Goal: Task Accomplishment & Management: Use online tool/utility

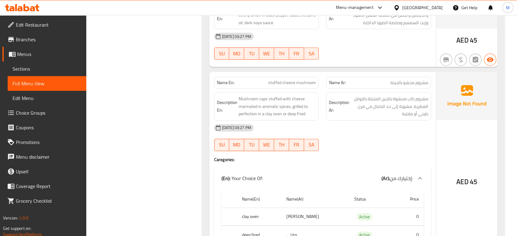
scroll to position [5067, 0]
click at [420, 4] on div "United Arab Emirates" at bounding box center [422, 7] width 40 height 7
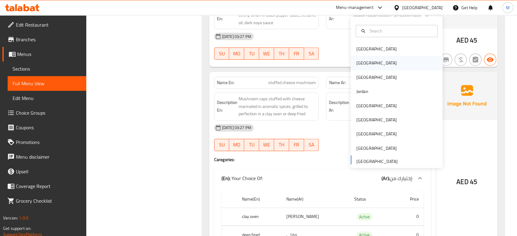
click at [363, 59] on div "Egypt" at bounding box center [376, 63] width 50 height 14
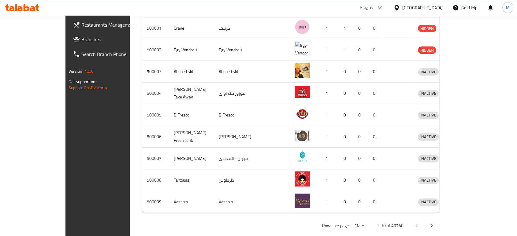
scroll to position [10, 0]
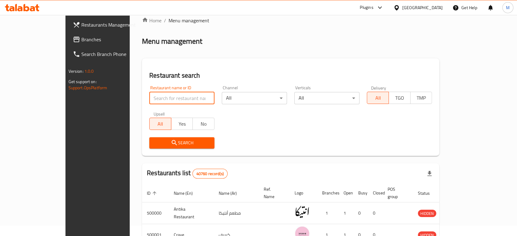
click at [191, 102] on input "search" at bounding box center [181, 98] width 65 height 12
paste input "KOTA's"
type input "KOTA's"
click button "Search" at bounding box center [181, 142] width 65 height 11
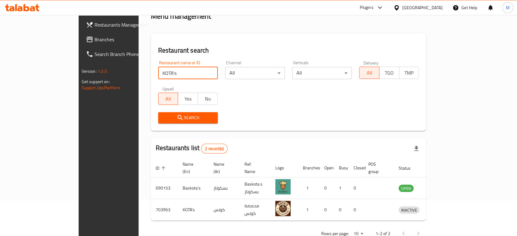
scroll to position [46, 0]
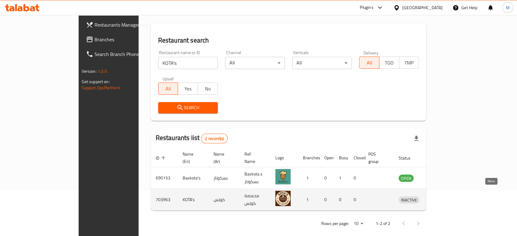
click at [439, 196] on icon "enhanced table" at bounding box center [434, 199] width 7 height 7
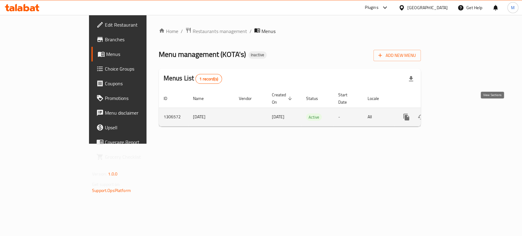
click at [458, 114] on link "enhanced table" at bounding box center [450, 117] width 15 height 15
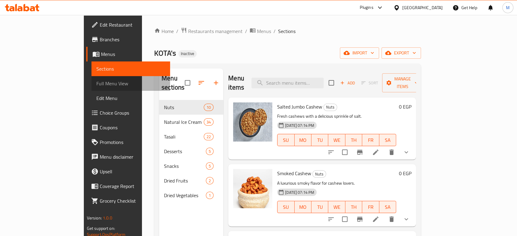
click at [96, 84] on span "Full Menu View" at bounding box center [130, 83] width 69 height 7
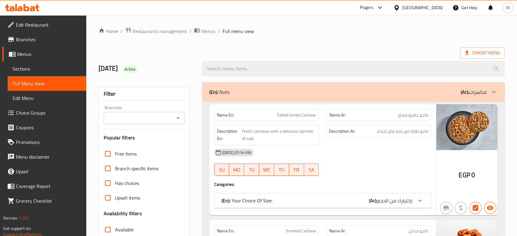
click at [374, 154] on div "19-08-2025 07:14 PM" at bounding box center [322, 152] width 224 height 15
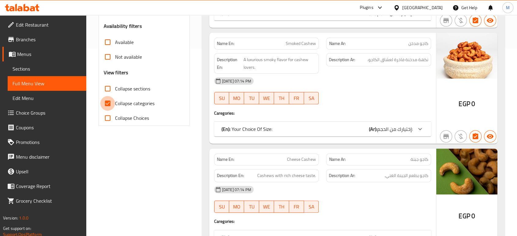
click at [110, 104] on input "Collapse categories" at bounding box center [107, 103] width 15 height 15
checkbox input "false"
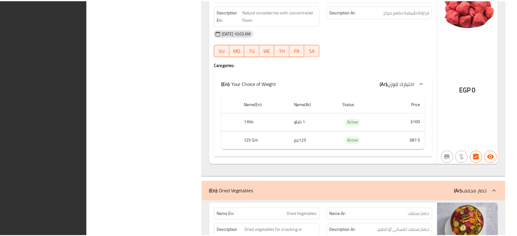
scroll to position [14778, 0]
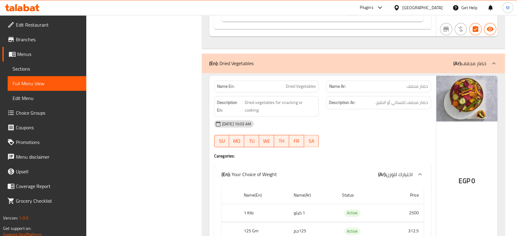
click at [434, 10] on div "Egypt" at bounding box center [422, 7] width 40 height 7
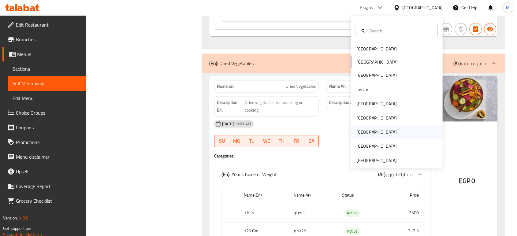
click at [356, 134] on div "[GEOGRAPHIC_DATA]" at bounding box center [376, 132] width 40 height 7
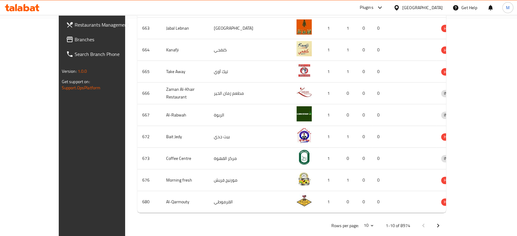
scroll to position [10, 0]
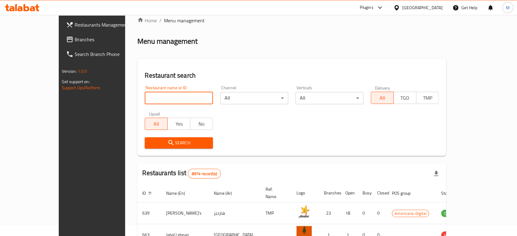
paste input "New Royal Tea"
click at [164, 101] on input "New Royal Tea" at bounding box center [179, 98] width 68 height 12
type input "New Royal Tea"
click button "Search" at bounding box center [179, 142] width 68 height 11
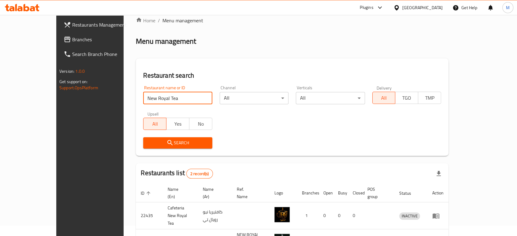
click button "Search" at bounding box center [177, 142] width 69 height 11
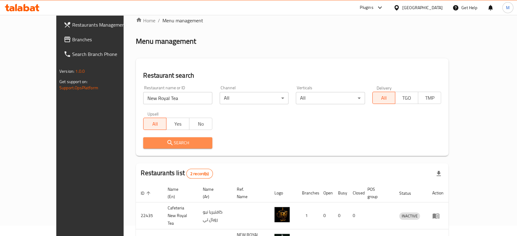
click at [164, 142] on span "Search" at bounding box center [177, 143] width 59 height 8
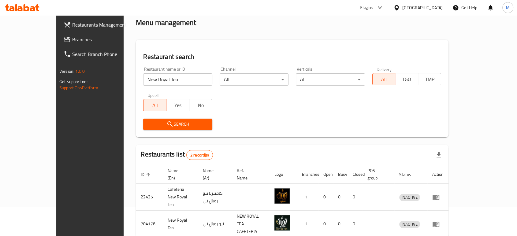
scroll to position [46, 0]
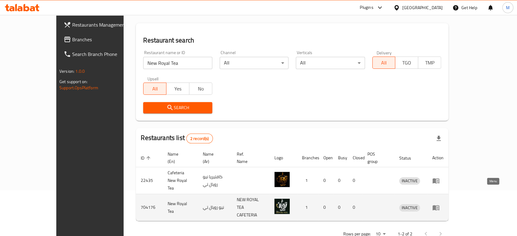
click at [439, 204] on icon "enhanced table" at bounding box center [435, 207] width 7 height 7
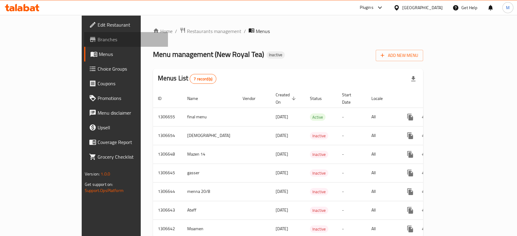
click at [98, 42] on span "Branches" at bounding box center [130, 39] width 65 height 7
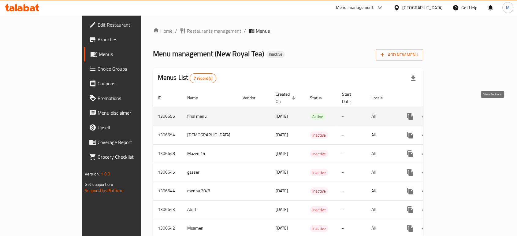
click at [458, 113] on icon "enhanced table" at bounding box center [453, 116] width 7 height 7
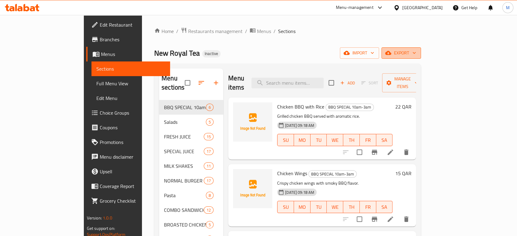
click at [416, 51] on span "export" at bounding box center [401, 53] width 30 height 8
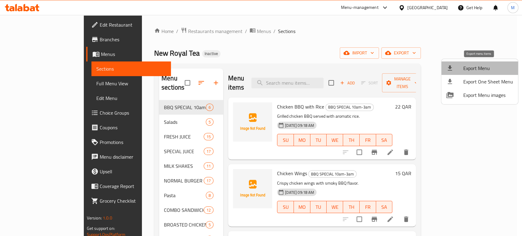
click at [481, 67] on span "Export Menu" at bounding box center [488, 67] width 50 height 7
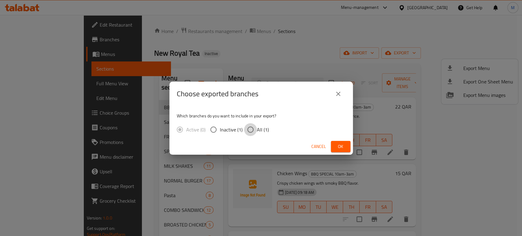
click at [252, 132] on input "All (1)" at bounding box center [250, 129] width 13 height 13
radio input "true"
click at [345, 145] on span "Ok" at bounding box center [341, 147] width 10 height 8
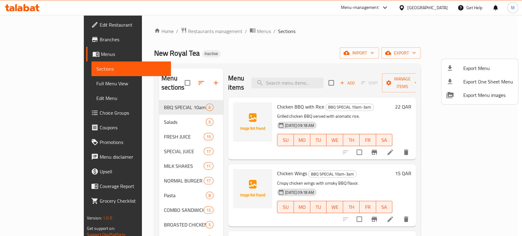
click at [29, 56] on div at bounding box center [261, 118] width 522 height 236
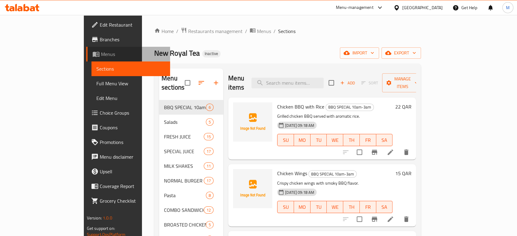
click at [101, 56] on span "Menus" at bounding box center [133, 53] width 64 height 7
